Goal: Task Accomplishment & Management: Complete application form

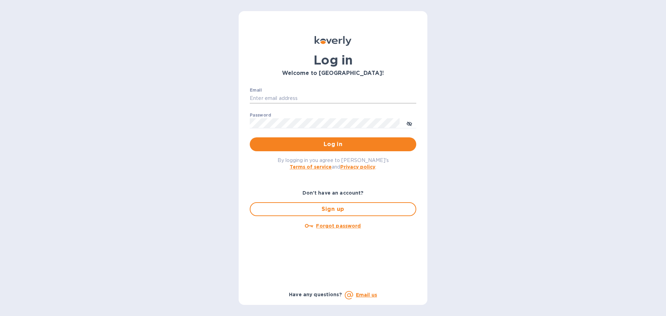
click at [316, 101] on input "Email" at bounding box center [333, 98] width 166 height 10
type input "[EMAIL_ADDRESS][DOMAIN_NAME]"
click at [350, 148] on span "Log in" at bounding box center [332, 144] width 155 height 8
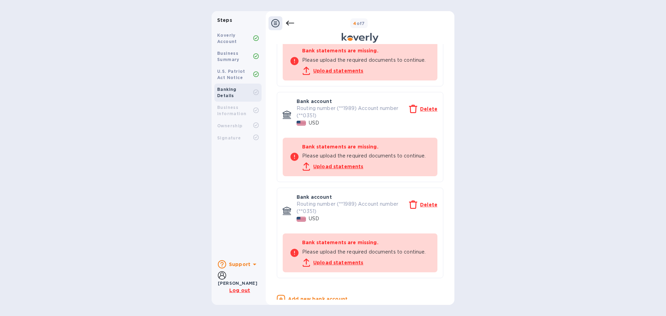
scroll to position [504, 0]
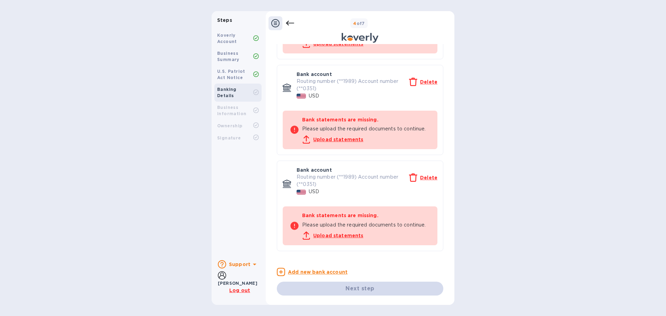
click at [427, 177] on u "Delete" at bounding box center [428, 178] width 17 height 6
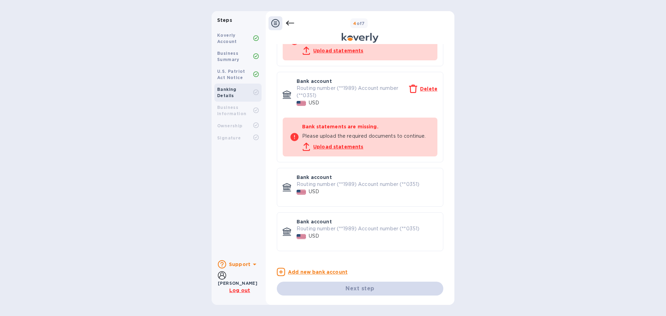
scroll to position [408, 0]
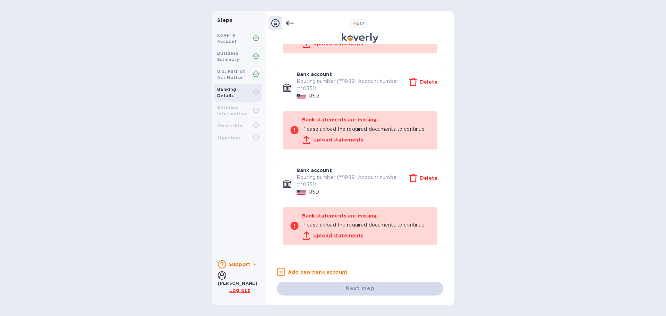
click at [427, 177] on u "Delete" at bounding box center [428, 178] width 17 height 6
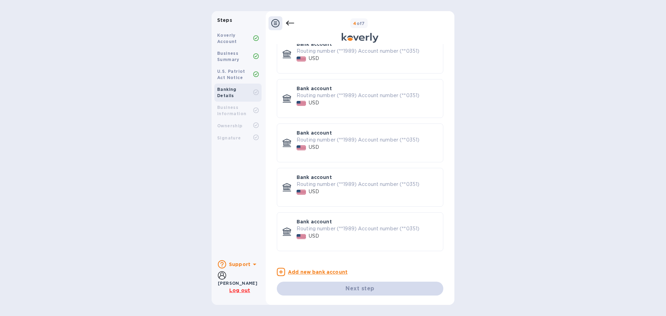
scroll to position [312, 0]
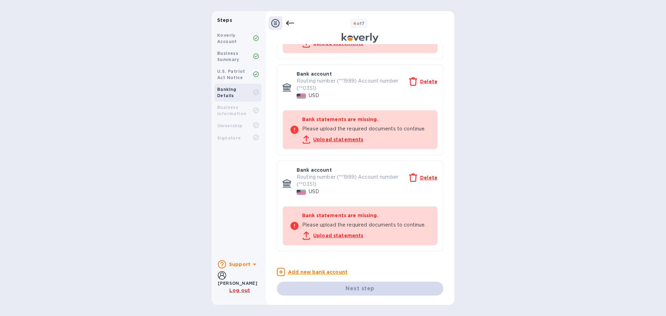
click at [427, 177] on u "Delete" at bounding box center [428, 178] width 17 height 6
click at [425, 178] on u "Delete" at bounding box center [428, 178] width 17 height 6
click at [429, 83] on u "Delete" at bounding box center [428, 82] width 17 height 6
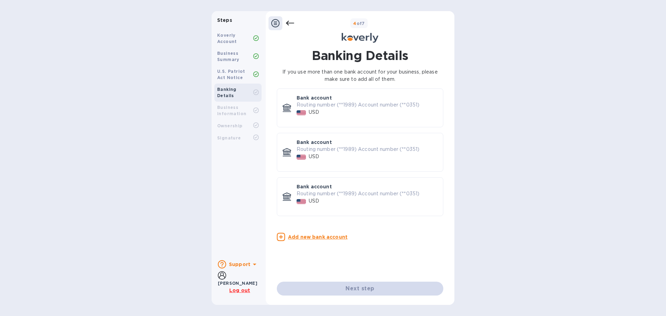
scroll to position [0, 0]
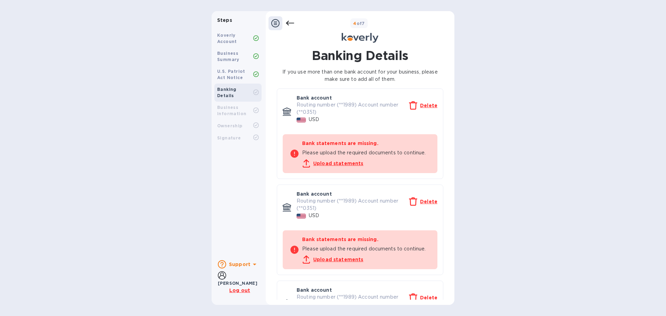
click at [425, 105] on u "Delete" at bounding box center [428, 106] width 17 height 6
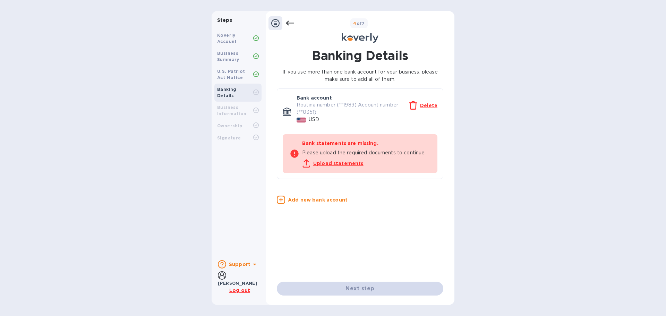
click at [425, 105] on u "Delete" at bounding box center [428, 106] width 17 height 6
click at [426, 105] on u "Delete" at bounding box center [428, 106] width 17 height 6
click at [425, 104] on u "Delete" at bounding box center [428, 106] width 17 height 6
click at [278, 23] on icon at bounding box center [275, 23] width 8 height 8
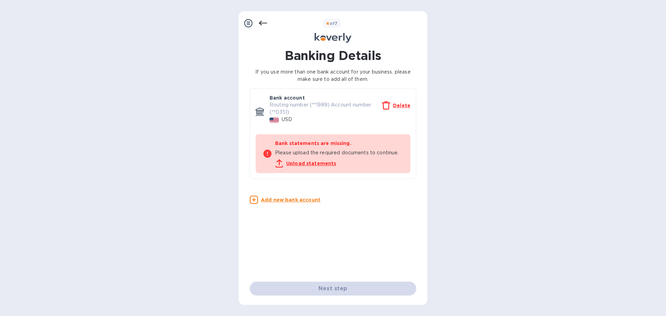
click at [249, 22] on icon at bounding box center [248, 23] width 8 height 8
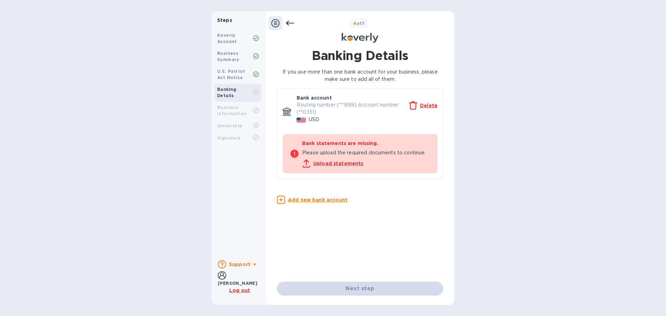
click at [330, 200] on u "Add new bank account" at bounding box center [318, 200] width 60 height 6
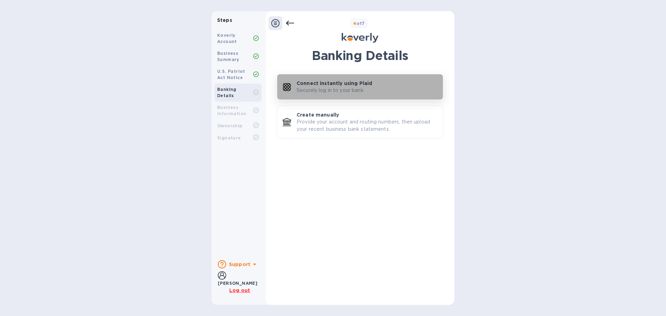
click at [332, 87] on p "Securely log in to your bank." at bounding box center [330, 90] width 68 height 7
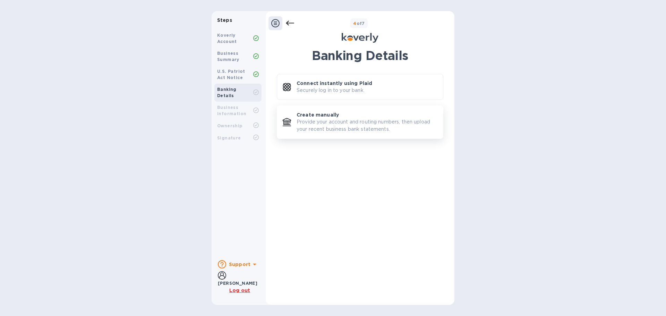
click at [357, 125] on p "Provide your account and routing numbers, then upload your recent business bank…" at bounding box center [366, 125] width 141 height 15
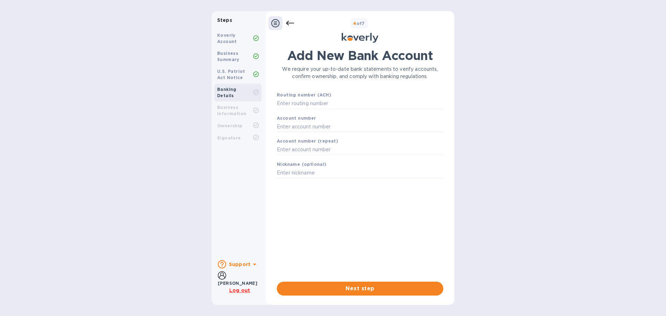
click at [289, 23] on icon at bounding box center [290, 23] width 8 height 5
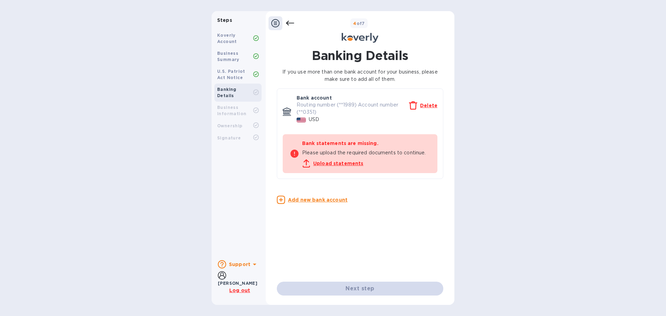
click at [352, 162] on u "Upload statements" at bounding box center [338, 164] width 50 height 6
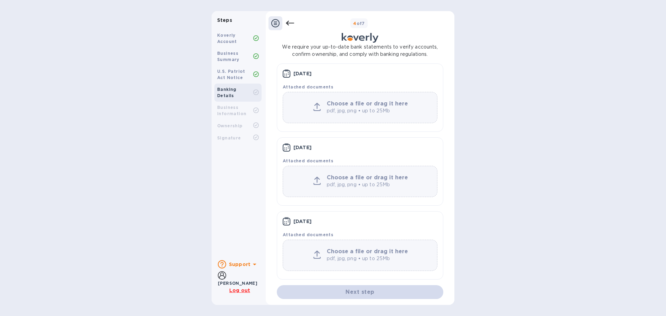
scroll to position [41, 0]
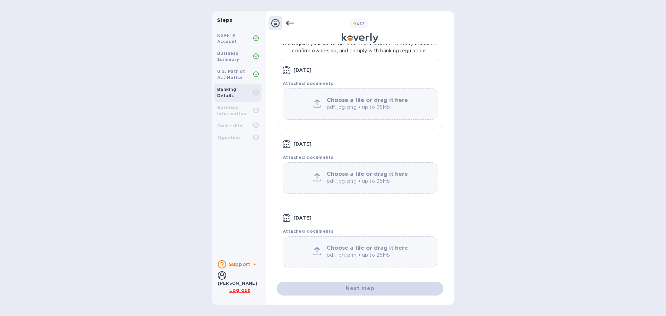
click at [350, 248] on b "Choose a file or drag it here" at bounding box center [367, 247] width 81 height 7
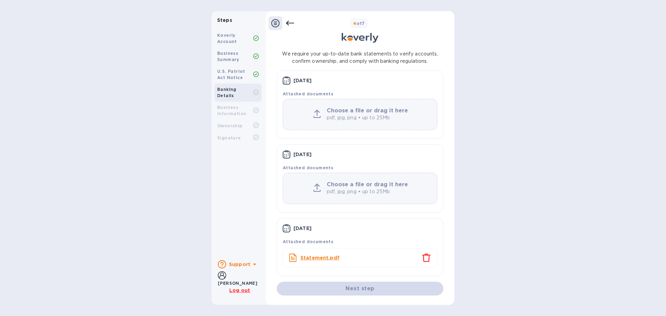
scroll to position [31, 0]
click at [351, 188] on p "pdf, jpg, png • up to 25Mb" at bounding box center [368, 191] width 83 height 7
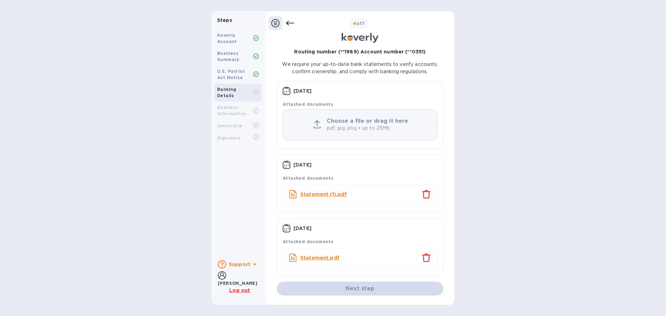
click at [345, 124] on p "pdf, jpg, png • up to 25Mb" at bounding box center [368, 127] width 83 height 7
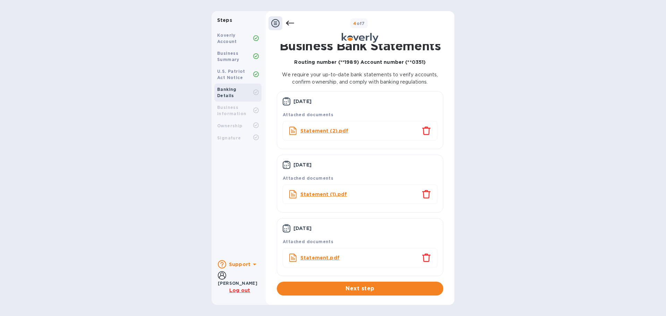
scroll to position [10, 0]
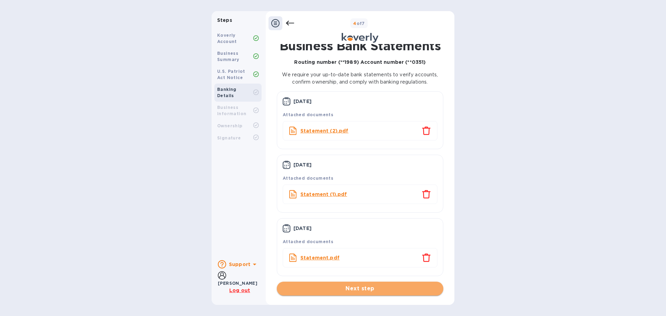
click at [356, 284] on span "Next step" at bounding box center [359, 288] width 155 height 8
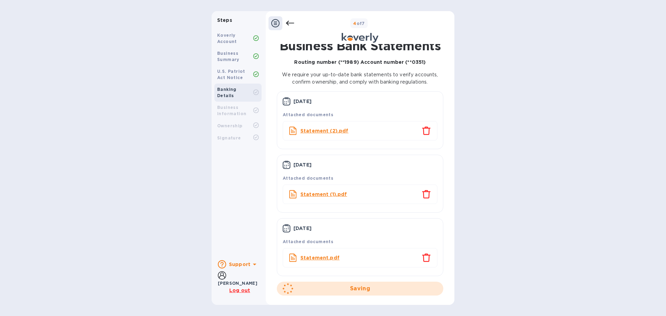
scroll to position [0, 0]
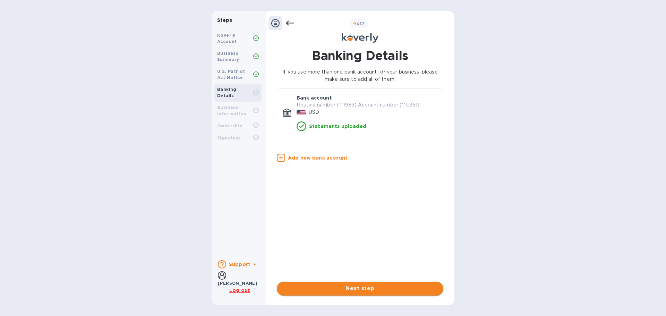
click at [365, 289] on span "Next step" at bounding box center [359, 288] width 155 height 8
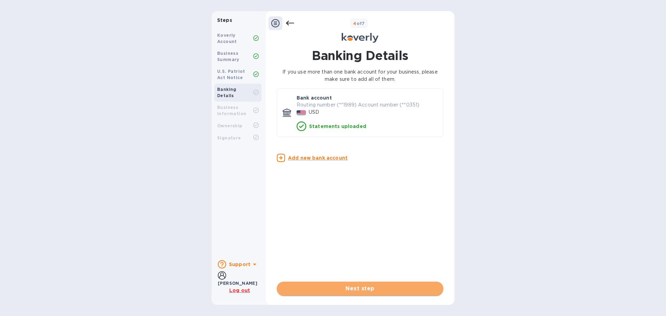
click at [360, 287] on span "Next step" at bounding box center [359, 288] width 155 height 8
click at [353, 285] on span "Next step" at bounding box center [359, 288] width 155 height 8
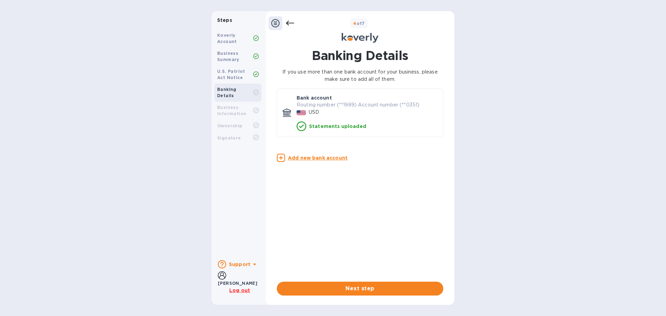
click at [234, 104] on div "Business Information" at bounding box center [235, 110] width 36 height 12
click at [278, 22] on icon at bounding box center [275, 23] width 8 height 8
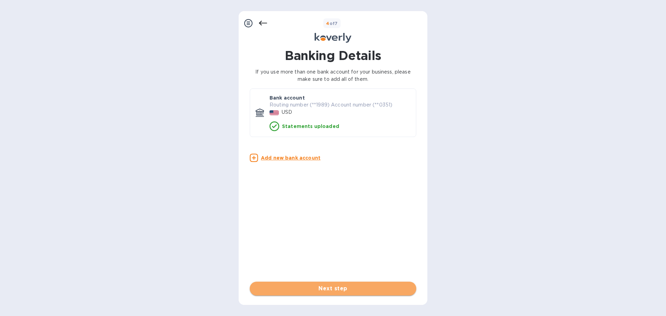
click at [329, 285] on span "Next step" at bounding box center [332, 288] width 155 height 8
